Goal: Task Accomplishment & Management: Manage account settings

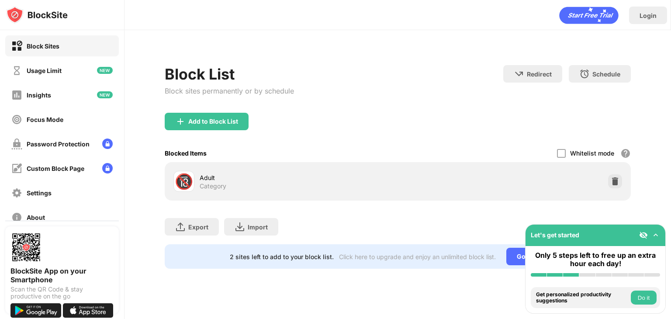
click at [294, 46] on div "Block List Block sites permanently or by schedule Redirect Choose a site to be …" at bounding box center [398, 161] width 547 height 263
click at [336, 136] on div "Add to Block List" at bounding box center [398, 128] width 466 height 31
click at [657, 235] on img at bounding box center [656, 235] width 9 height 9
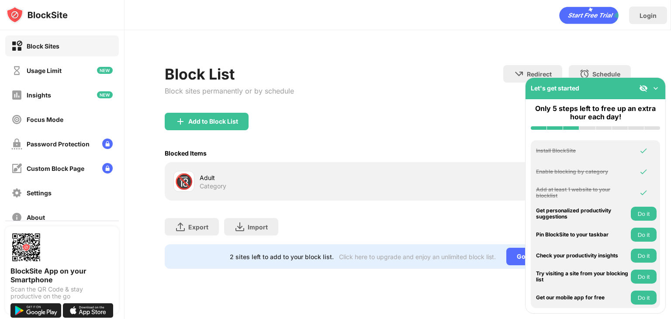
click at [656, 90] on img at bounding box center [656, 88] width 9 height 9
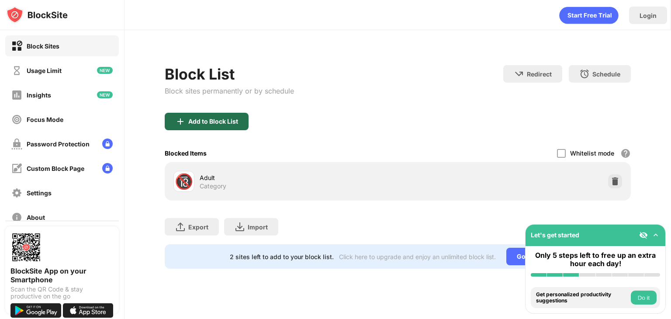
click at [213, 122] on div "Add to Block List" at bounding box center [213, 121] width 50 height 7
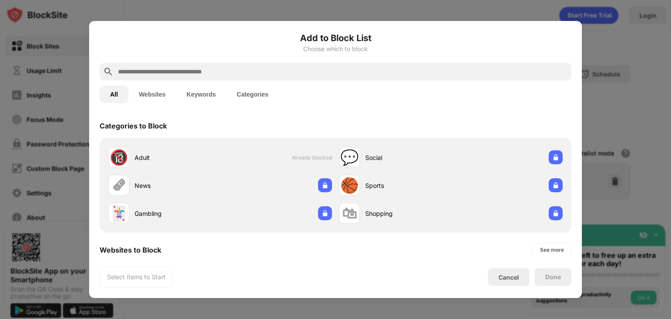
click at [243, 67] on input "text" at bounding box center [342, 71] width 451 height 10
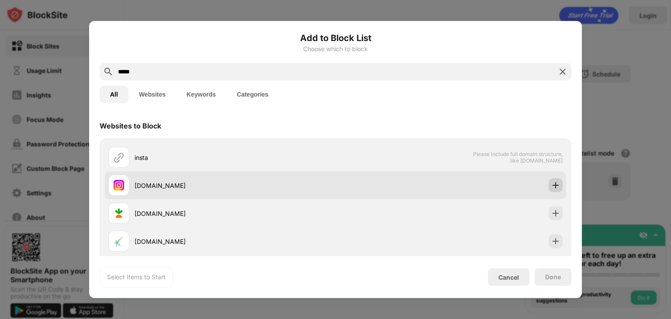
type input "*****"
click at [553, 188] on img at bounding box center [556, 185] width 9 height 9
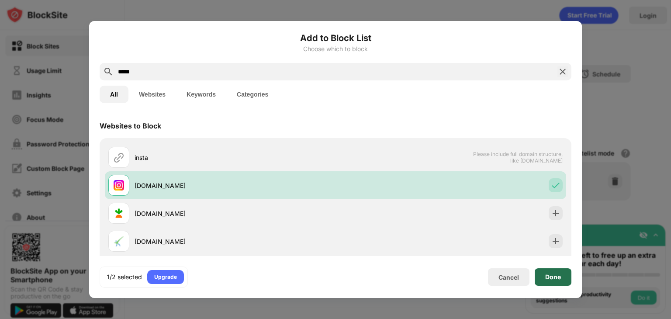
click at [545, 280] on div "Done" at bounding box center [553, 276] width 37 height 17
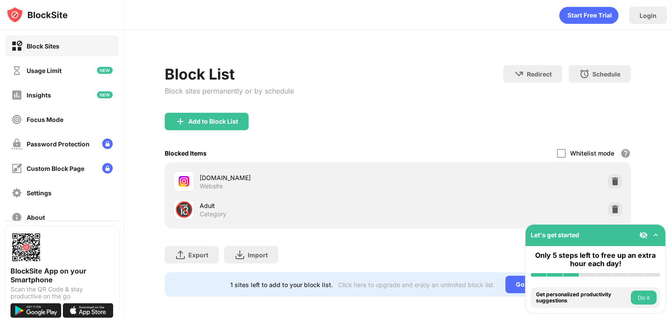
click at [204, 175] on div "[DOMAIN_NAME]" at bounding box center [299, 177] width 198 height 9
click at [558, 185] on div "[DOMAIN_NAME] Website" at bounding box center [398, 181] width 456 height 28
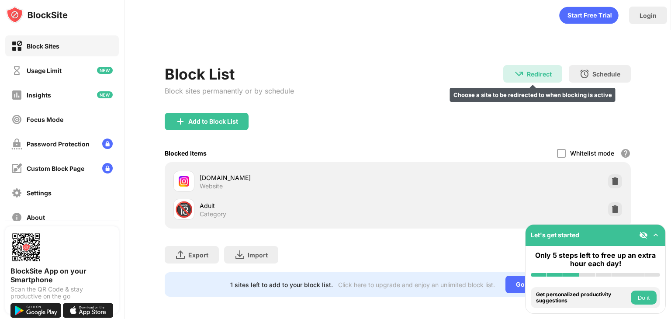
click at [525, 69] on div "Redirect Choose a site to be redirected to when blocking is active" at bounding box center [533, 73] width 59 height 17
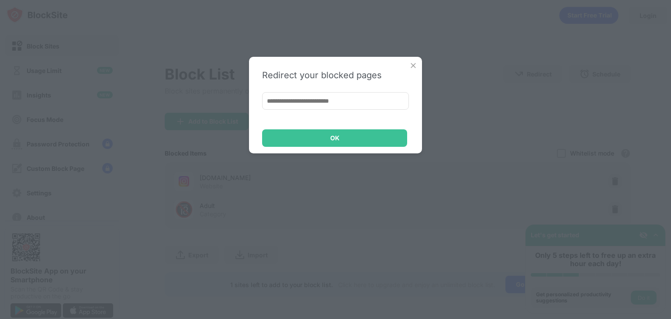
click at [525, 69] on div "Redirect your blocked pages OK" at bounding box center [335, 159] width 671 height 319
click at [353, 99] on input at bounding box center [335, 100] width 147 height 17
click at [411, 69] on img at bounding box center [413, 65] width 9 height 9
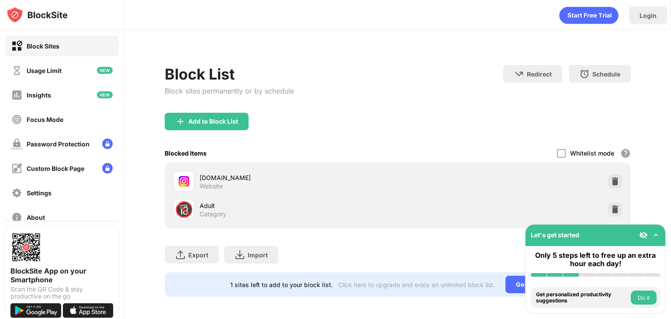
click at [650, 297] on button "Do it" at bounding box center [644, 298] width 26 height 14
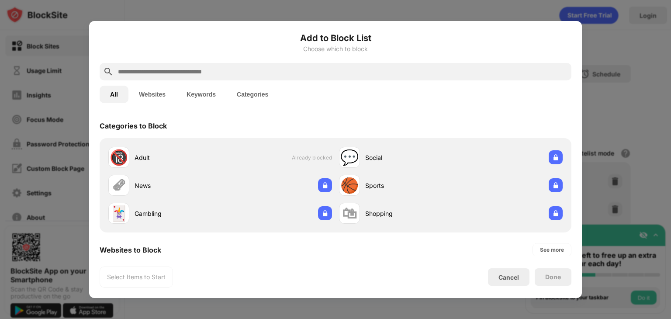
scroll to position [304, 0]
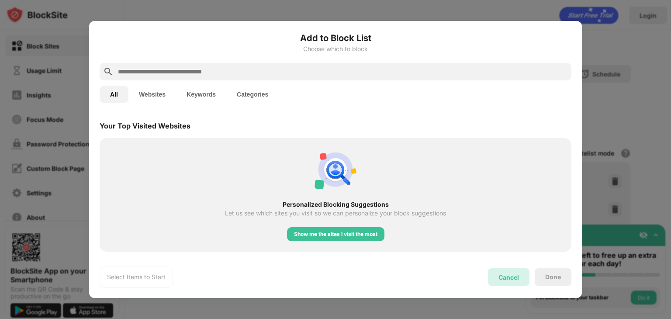
click at [516, 281] on div "Cancel" at bounding box center [509, 276] width 42 height 17
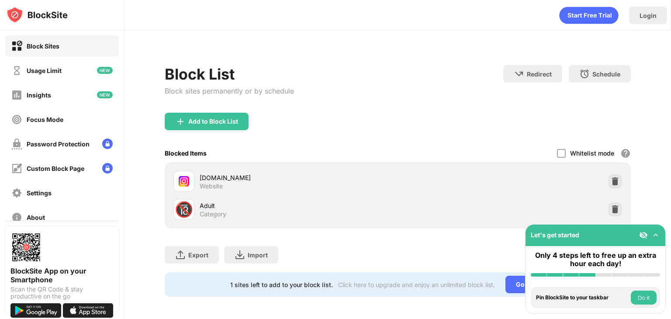
click at [655, 234] on img at bounding box center [656, 235] width 9 height 9
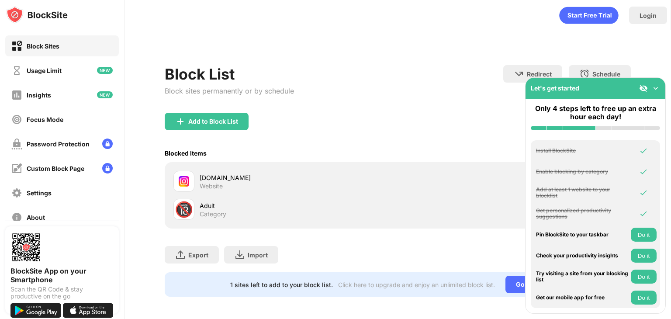
click at [567, 215] on div "Get personalized productivity suggestions" at bounding box center [582, 214] width 93 height 13
click at [569, 85] on div "Let's get started" at bounding box center [555, 87] width 49 height 7
click at [643, 89] on img at bounding box center [643, 88] width 9 height 9
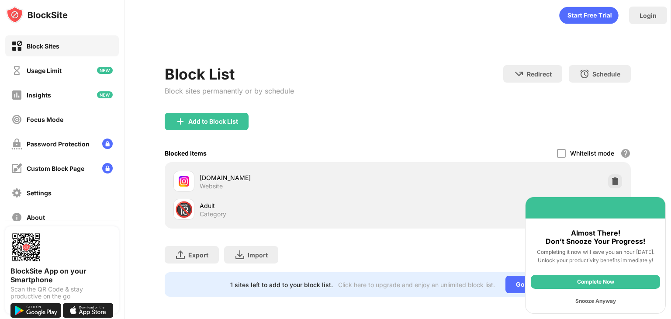
click at [589, 301] on div "Snooze Anyway" at bounding box center [595, 301] width 129 height 14
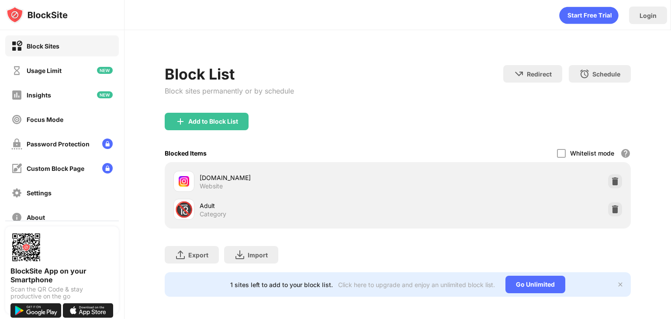
click at [618, 283] on div "1 sites left to add to your block list. Click here to upgrade and enjoy an unli…" at bounding box center [398, 284] width 466 height 24
click at [617, 283] on img at bounding box center [620, 284] width 7 height 7
